Goal: Go to known website: Go to known website

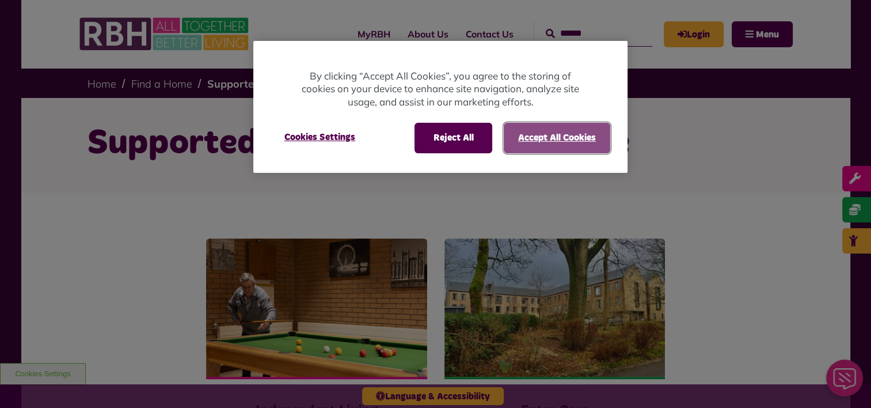
click at [548, 139] on button "Accept All Cookies" at bounding box center [557, 138] width 106 height 30
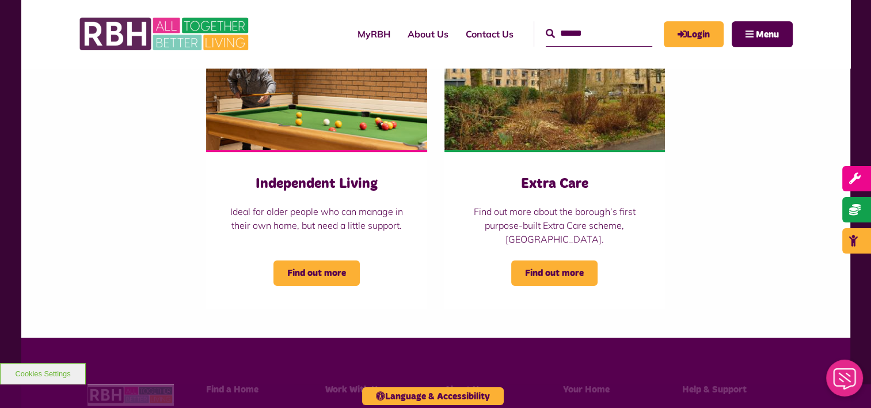
scroll to position [230, 0]
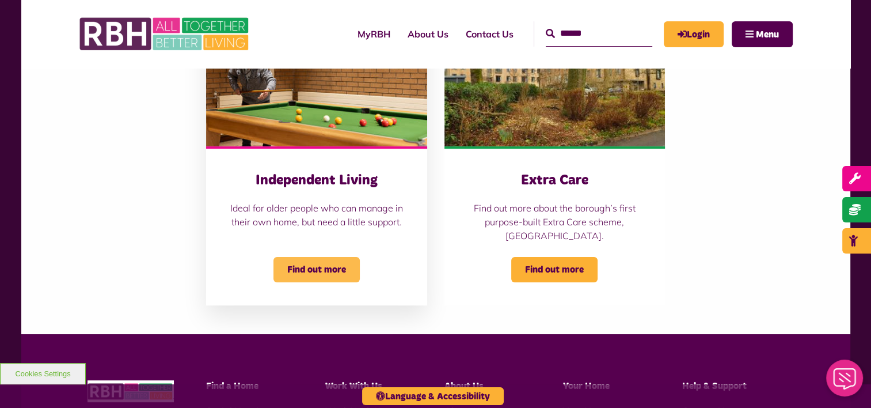
click at [335, 266] on span "Find out more" at bounding box center [316, 269] width 86 height 25
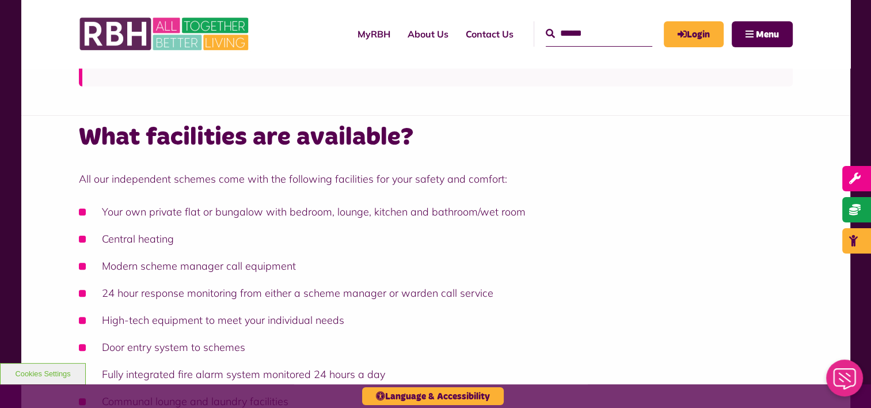
scroll to position [115, 0]
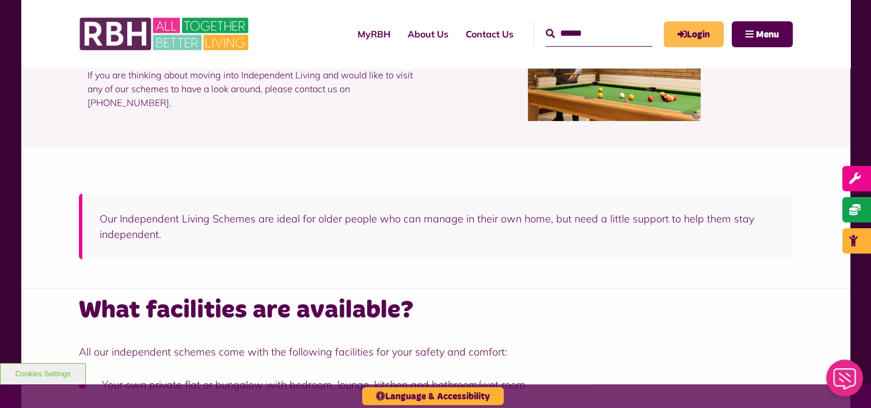
click at [696, 35] on link "Login" at bounding box center [694, 34] width 60 height 26
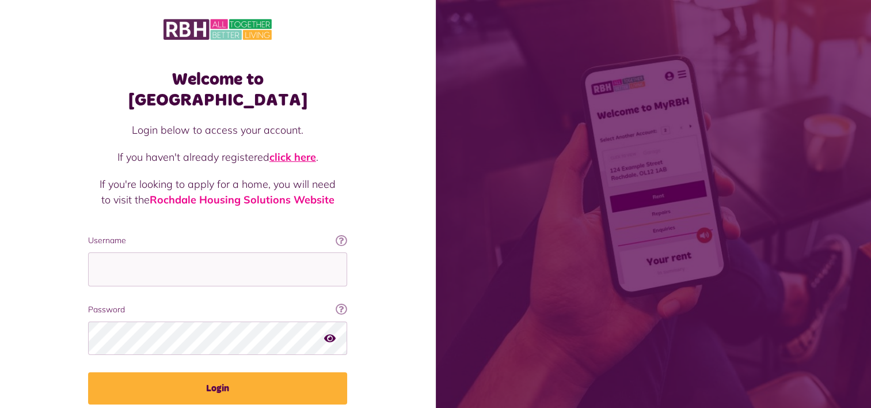
click at [306, 150] on link "click here" at bounding box center [292, 156] width 47 height 13
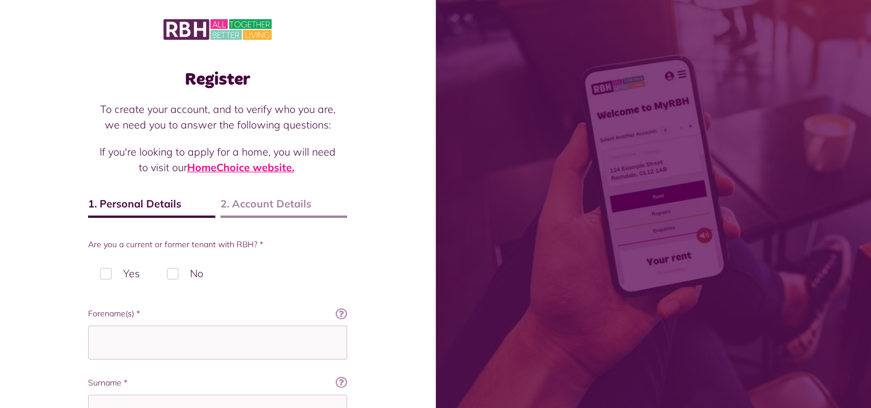
click at [269, 168] on link "HomeChoice website." at bounding box center [240, 167] width 107 height 13
